Goal: Task Accomplishment & Management: Complete application form

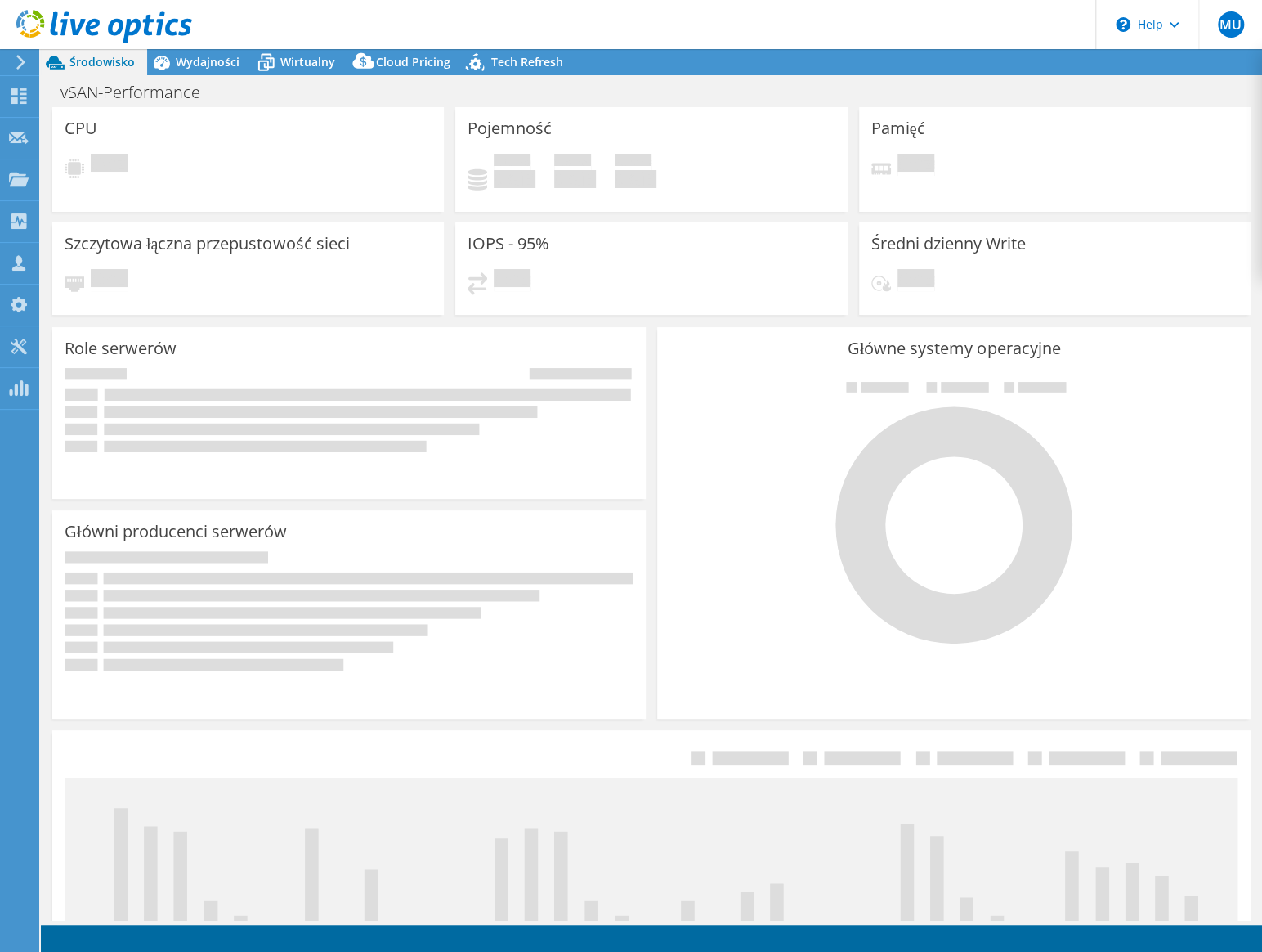
select select "EUFrankfurt"
select select "USD"
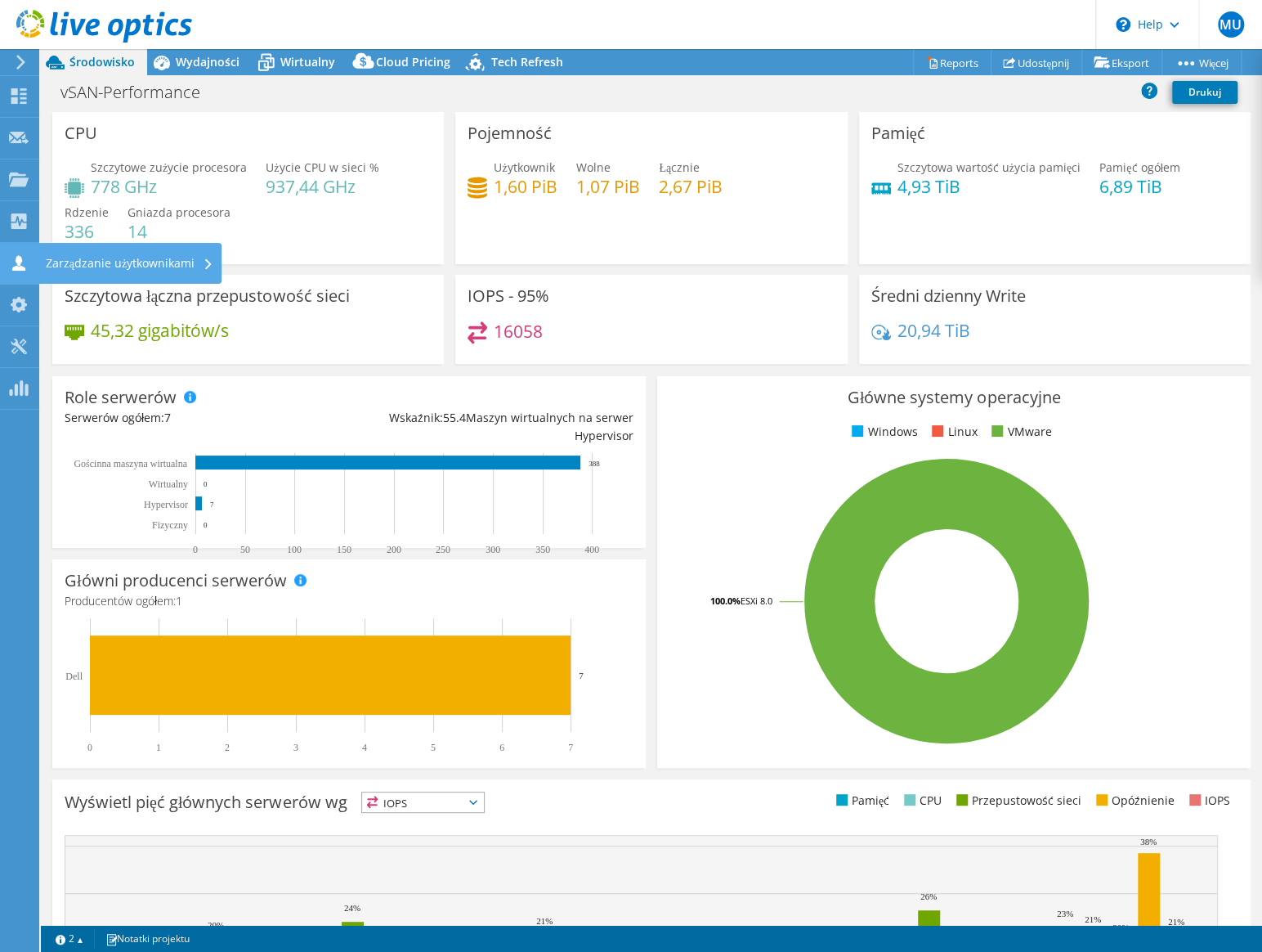
click at [21, 262] on icon at bounding box center [19, 263] width 19 height 16
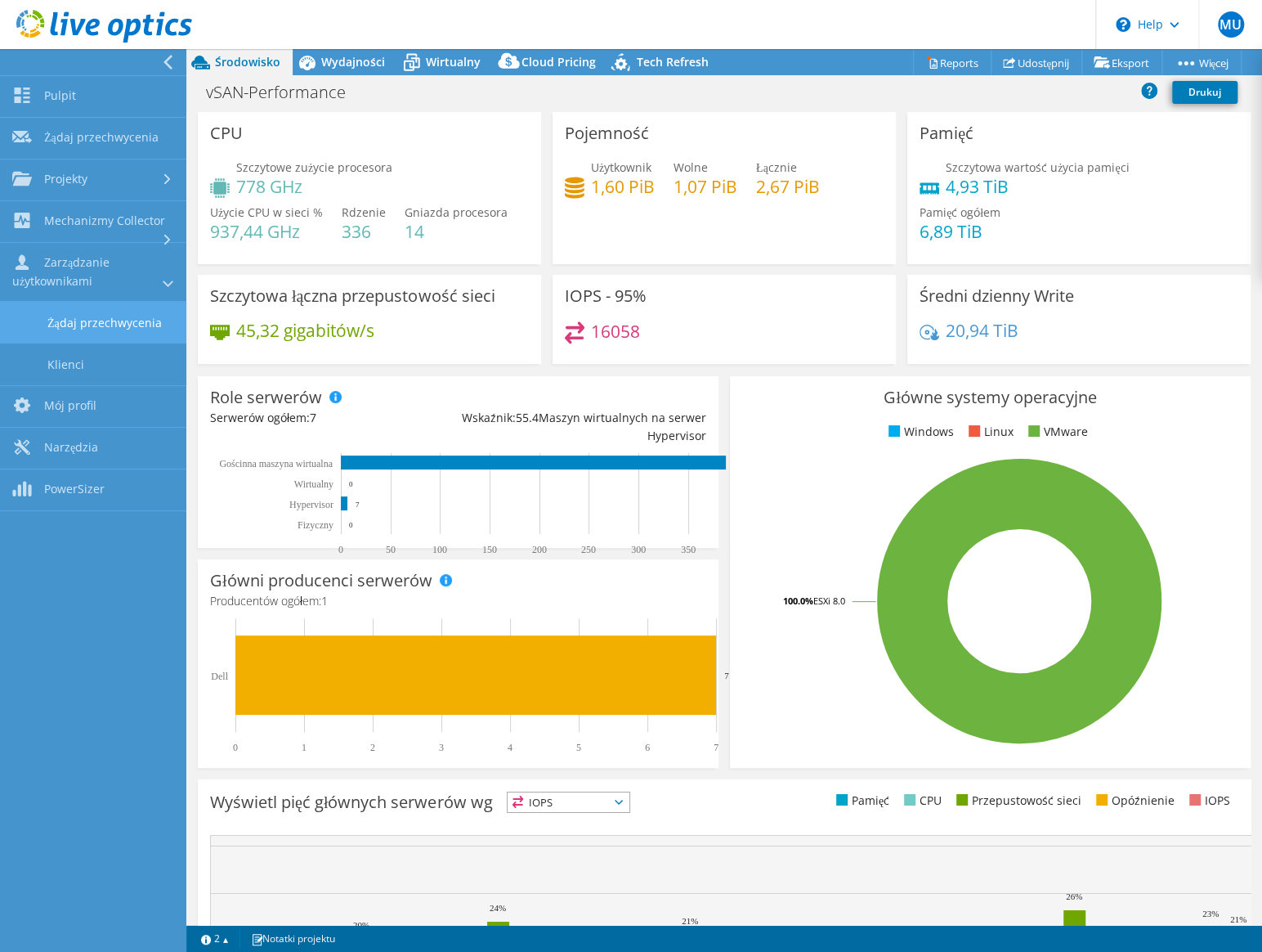
click at [101, 327] on link "Żądaj przechwycenia" at bounding box center [93, 322] width 186 height 42
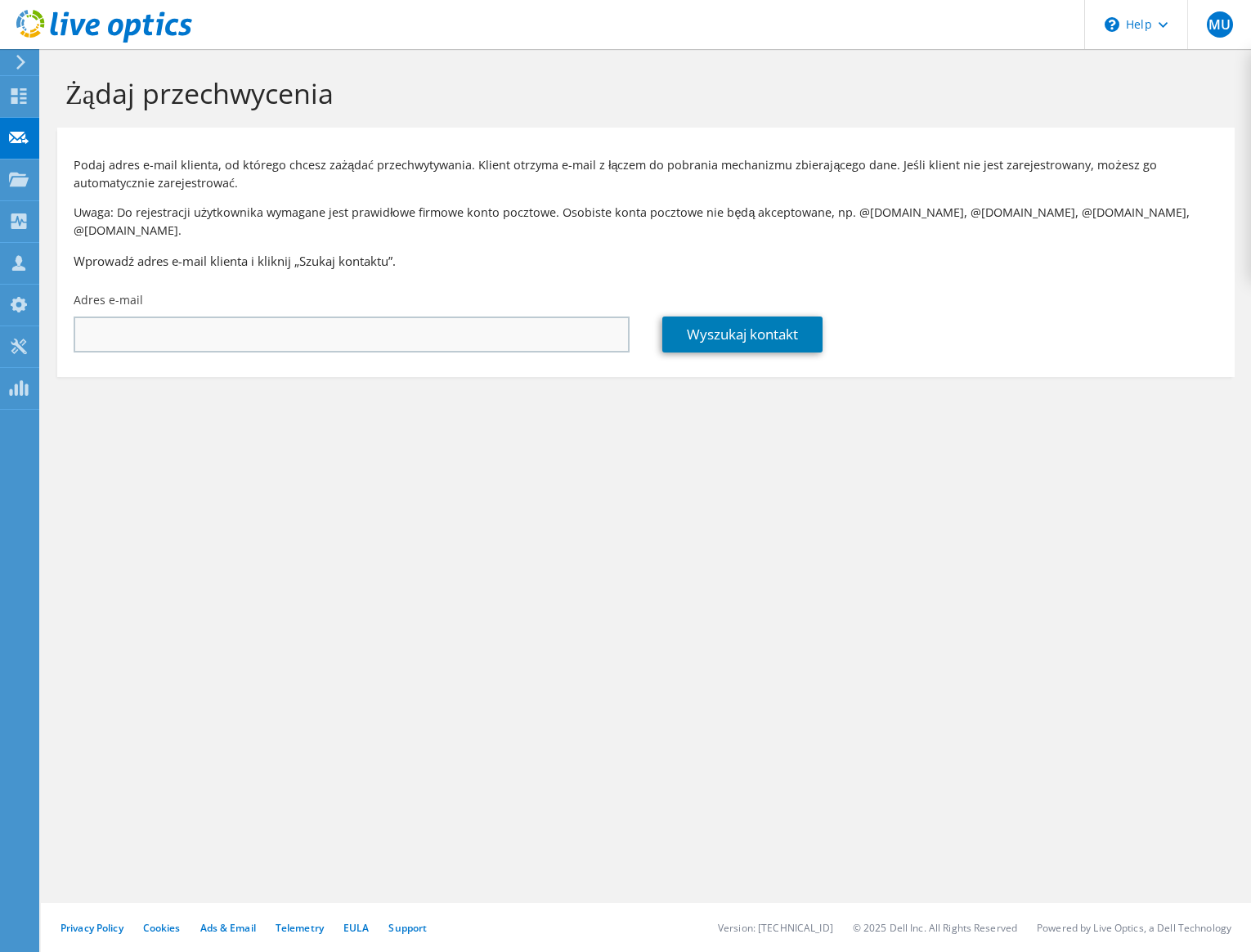
click at [181, 319] on input "text" at bounding box center [351, 334] width 556 height 36
type input "[PERSON_NAME][EMAIL_ADDRESS][DOMAIN_NAME]"
click at [709, 320] on link "Wyszukaj kontakt" at bounding box center [742, 334] width 160 height 36
type input "Zakłady Mięsne SKIBA"
type input "[PERSON_NAME]"
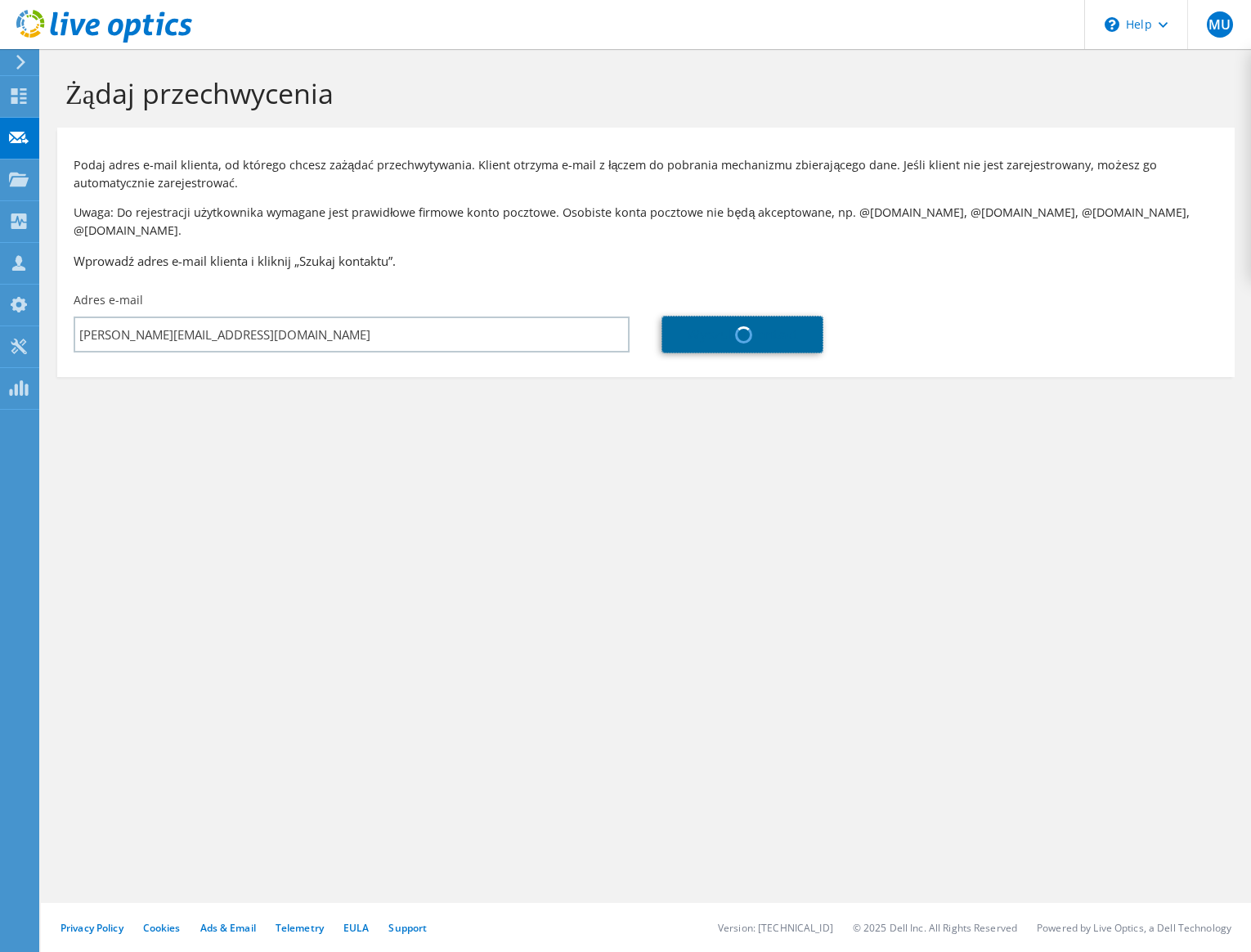
type input "[PERSON_NAME]"
type input "Polska"
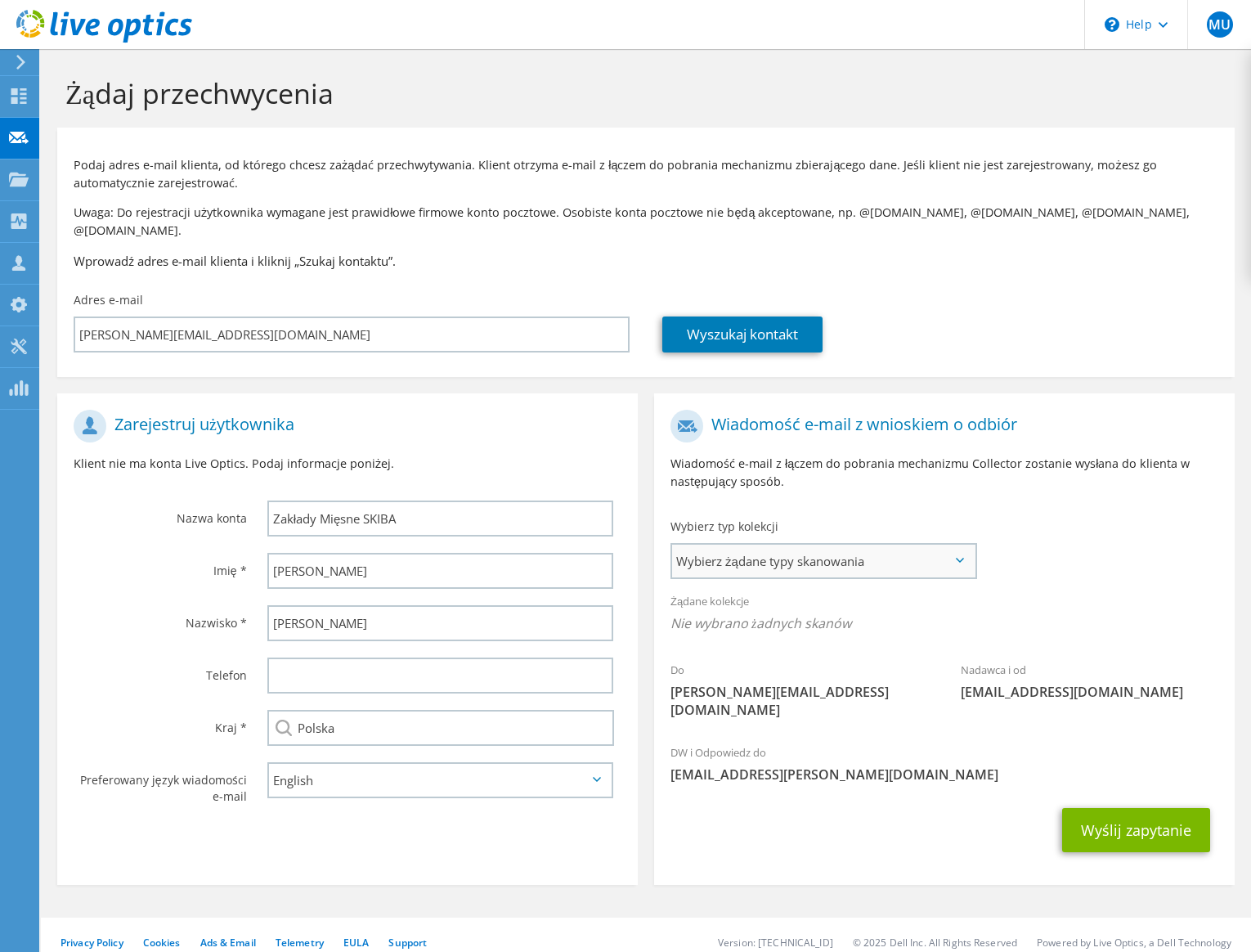
click at [863, 546] on span "Wybierz żądane typy skanowania" at bounding box center [823, 561] width 303 height 33
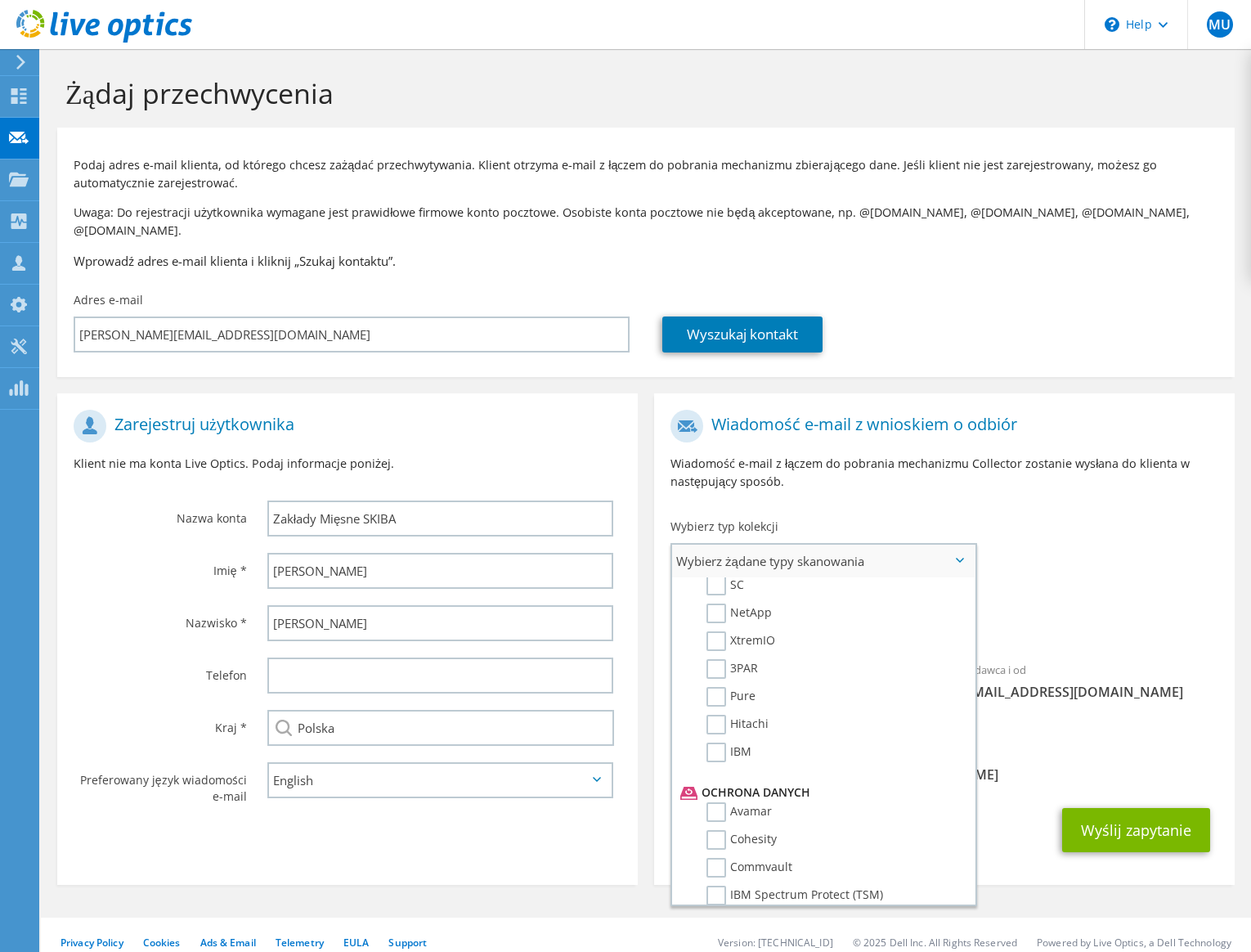
scroll to position [481, 0]
click at [725, 712] on label "Pure" at bounding box center [730, 722] width 49 height 19
click at [0, 0] on input "Pure" at bounding box center [0, 0] width 0 height 0
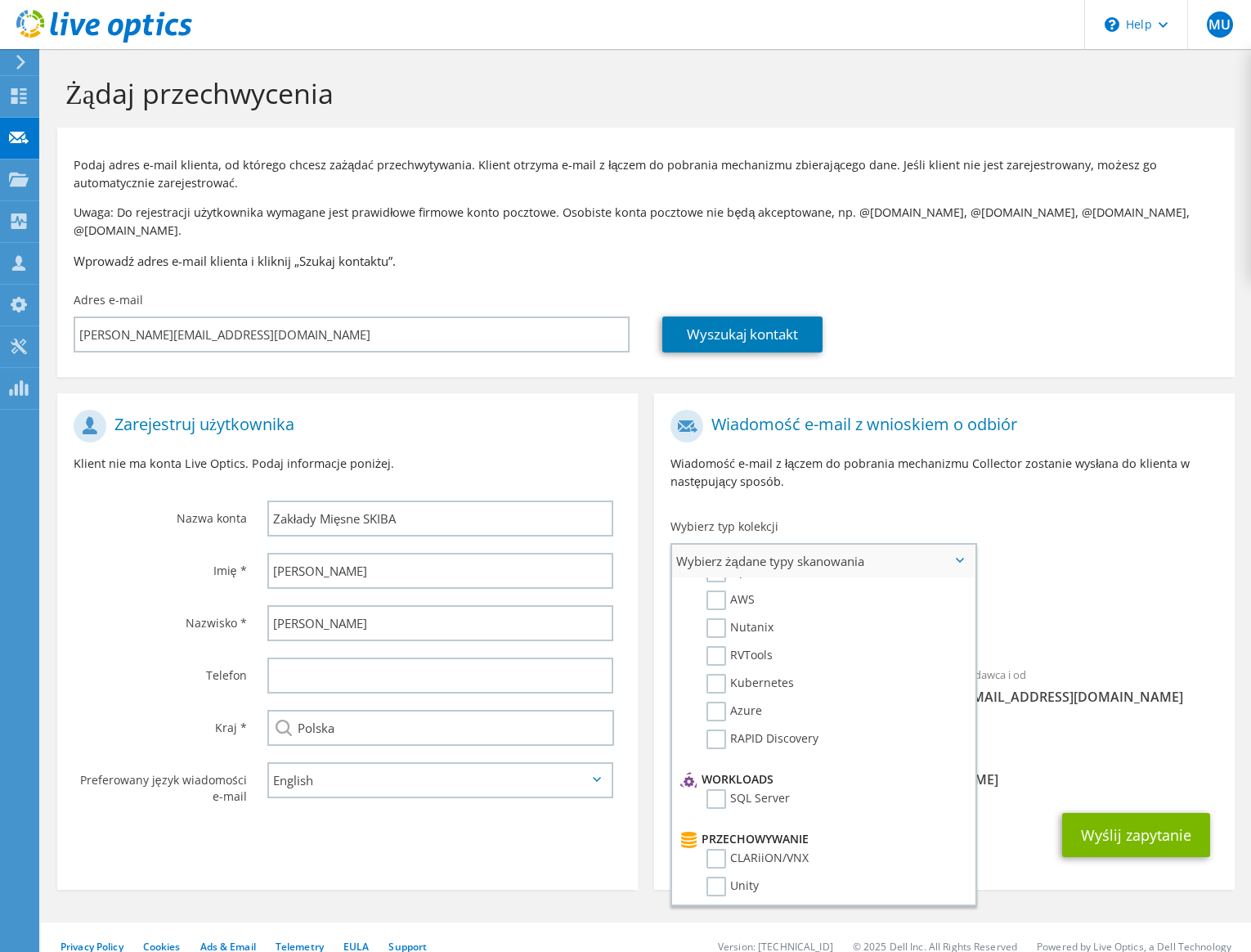
scroll to position [0, 0]
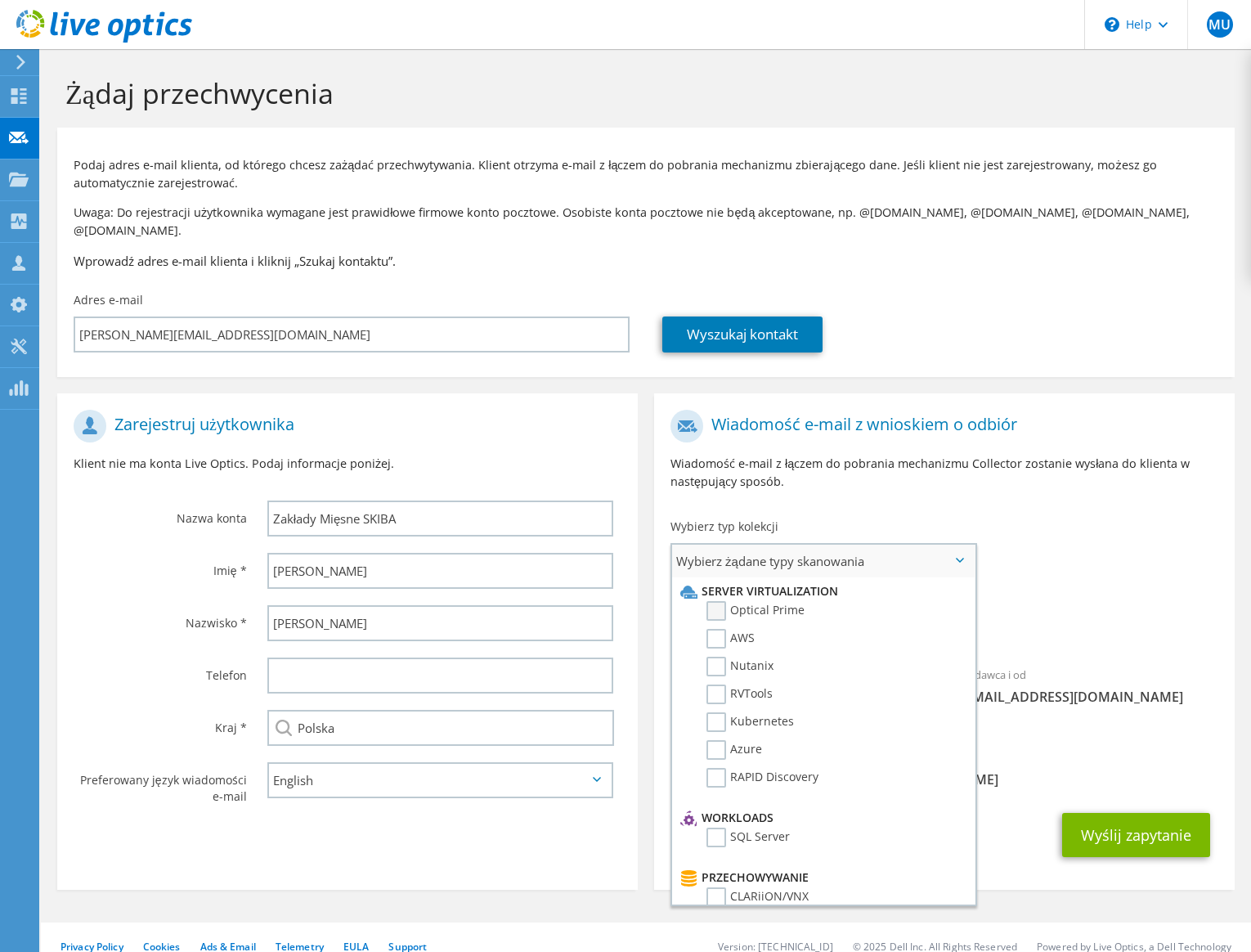
click at [723, 601] on label "Optical Prime" at bounding box center [755, 611] width 98 height 19
click at [0, 0] on input "Optical Prime" at bounding box center [0, 0] width 0 height 0
click at [1067, 614] on span "Pure Optical Prime" at bounding box center [944, 627] width 548 height 27
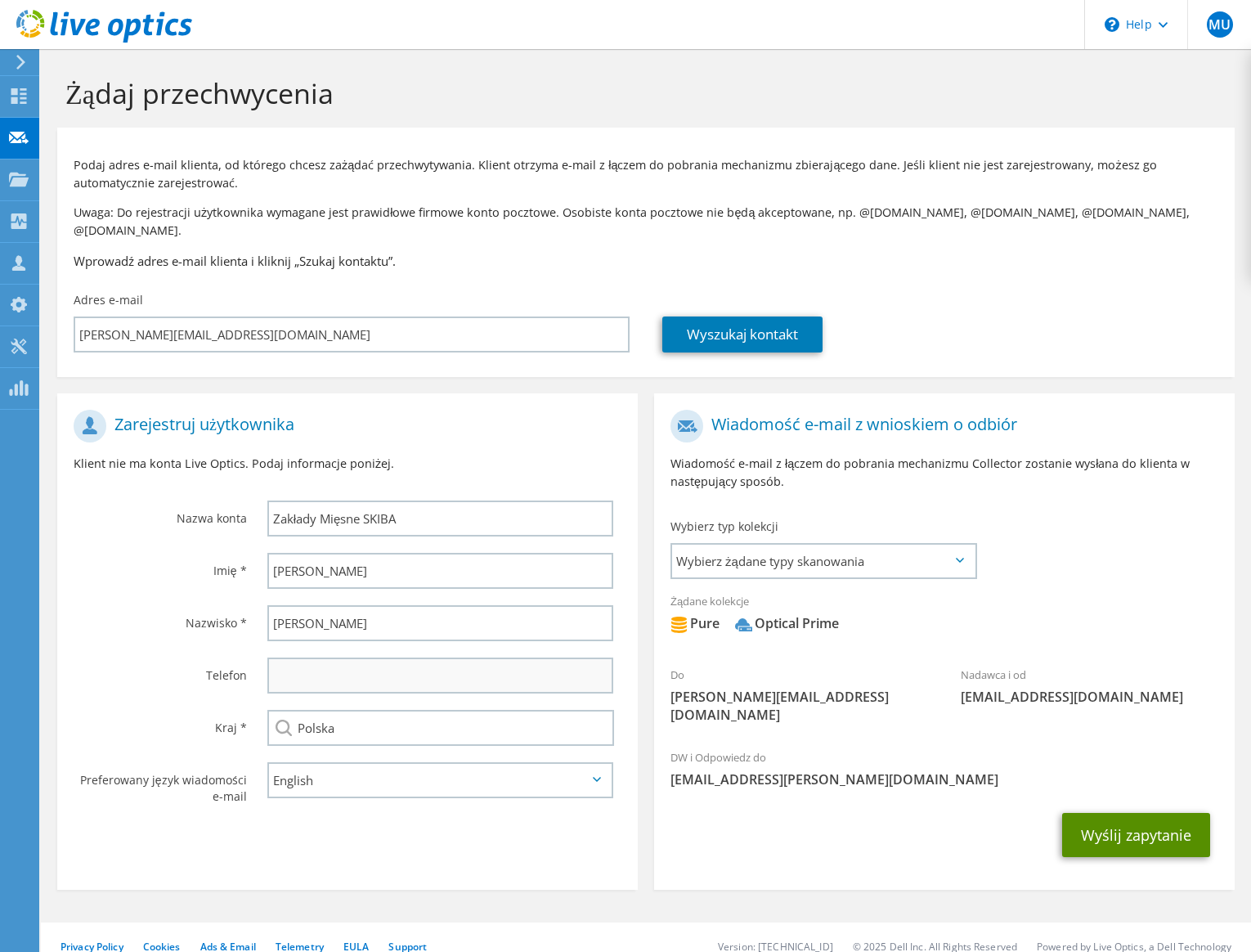
drag, startPoint x: 1174, startPoint y: 809, endPoint x: 408, endPoint y: 672, distance: 778.2
click at [414, 675] on div "Zarejestruj użytkownika Klient nie ma konta Live Optics. Podaj informacje poniż…" at bounding box center [645, 633] width 1193 height 513
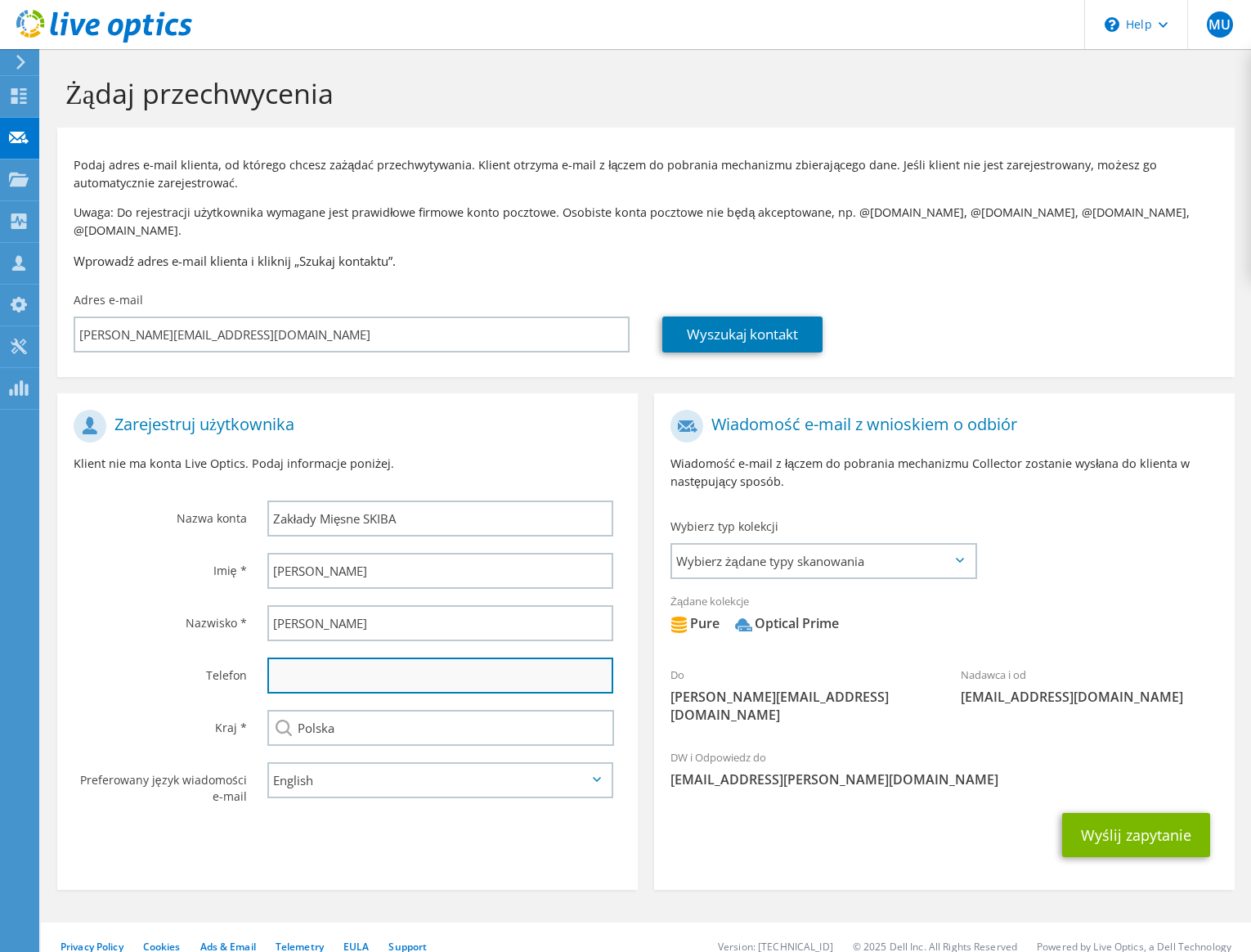
click at [391, 657] on input "text" at bounding box center [440, 675] width 346 height 36
click at [800, 836] on section "Wiadomość e-mail z wnioskiem o odbiór Wiadomość e-mail z łączem do pobrania mec…" at bounding box center [944, 641] width 580 height 496
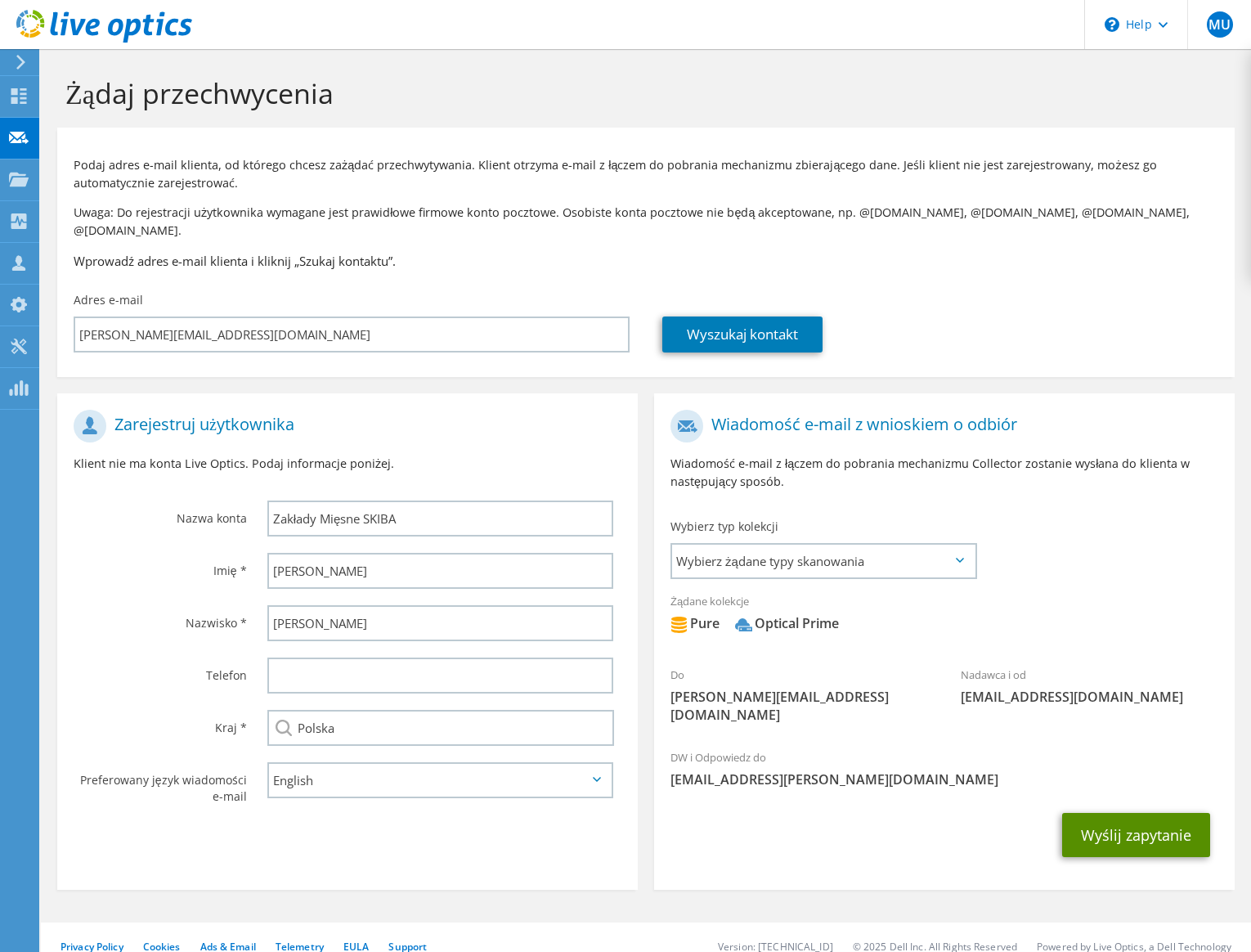
click at [1121, 813] on button "Wyślij zapytanie" at bounding box center [1135, 835] width 148 height 44
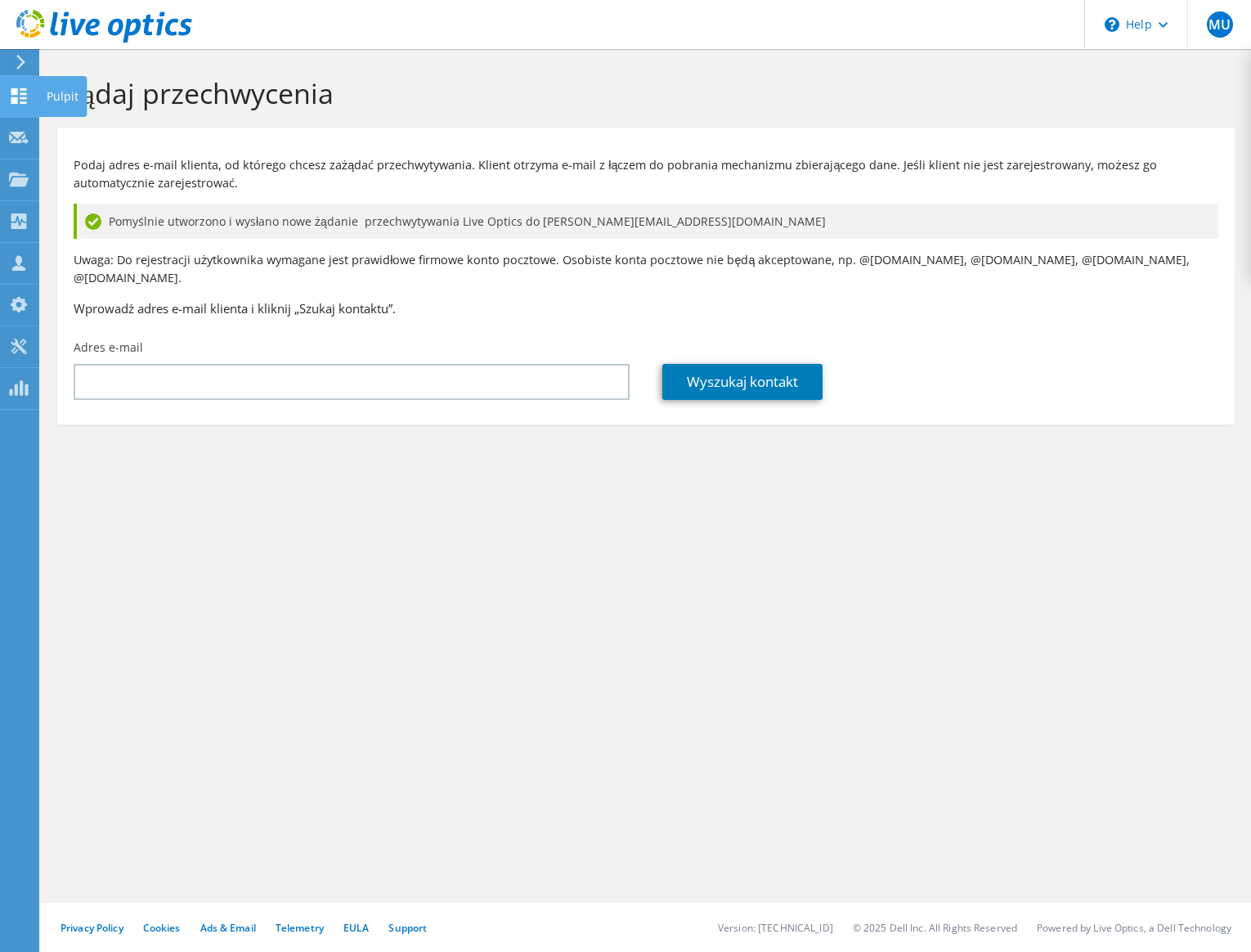
click at [16, 98] on use at bounding box center [19, 97] width 16 height 16
